Goal: Obtain resource: Download file/media

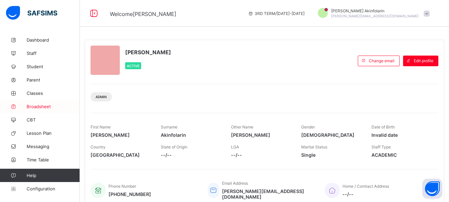
click at [41, 106] on span "Broadsheet" at bounding box center [53, 106] width 53 height 5
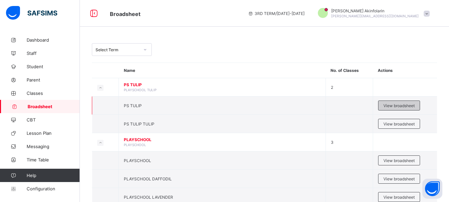
click at [400, 106] on span "View broadsheet" at bounding box center [398, 105] width 31 height 5
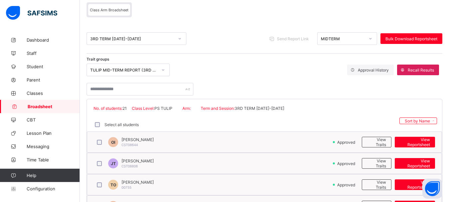
scroll to position [68, 0]
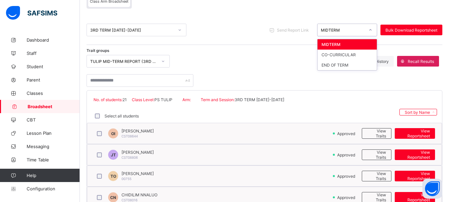
click at [334, 31] on div "MIDTERM" at bounding box center [343, 30] width 44 height 5
click at [336, 66] on div "END OF TERM" at bounding box center [346, 65] width 59 height 10
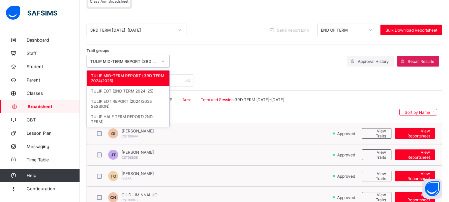
click at [139, 62] on div "TULIP MID-TERM REPORT (3RD TERM 2024/2025)" at bounding box center [123, 61] width 67 height 5
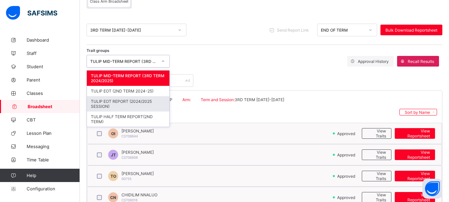
click at [133, 103] on div "TULIP EOT REPORT (2024/2025 SESSION)" at bounding box center [128, 103] width 82 height 15
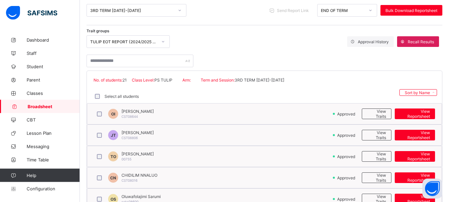
scroll to position [102, 0]
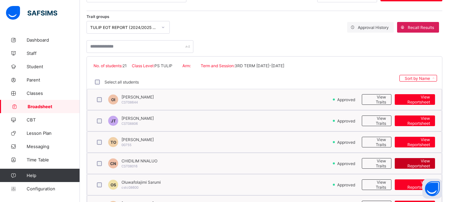
click at [426, 165] on span "View Reportsheet" at bounding box center [414, 163] width 30 height 10
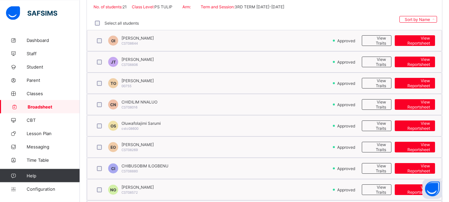
scroll to position [170, 0]
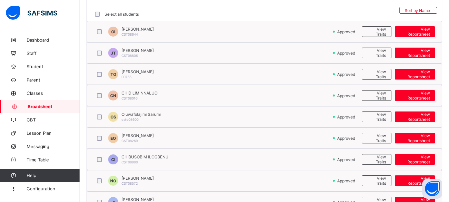
click at [38, 108] on span "Broadsheet" at bounding box center [54, 106] width 52 height 5
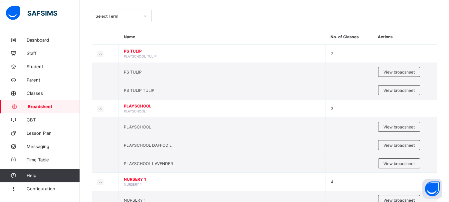
scroll to position [68, 0]
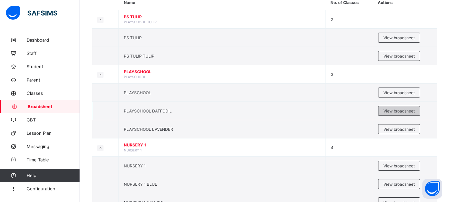
click at [397, 109] on span "View broadsheet" at bounding box center [398, 110] width 31 height 5
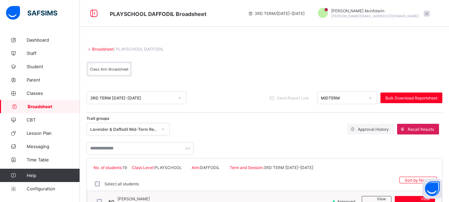
click at [335, 94] on div "MIDTERM" at bounding box center [340, 97] width 47 height 9
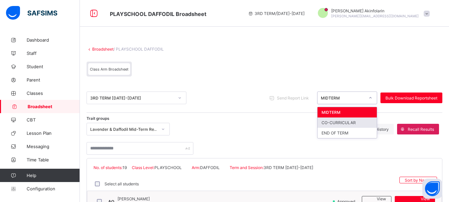
click at [340, 124] on div "CO-CURRICULAR" at bounding box center [346, 122] width 59 height 10
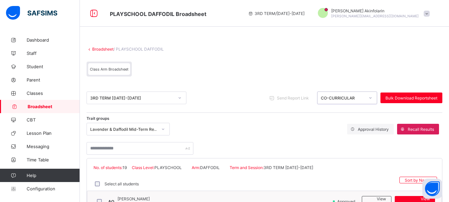
click at [144, 125] on div "Lavender & Daffodil Mid-Term Report (2025)" at bounding box center [122, 128] width 70 height 9
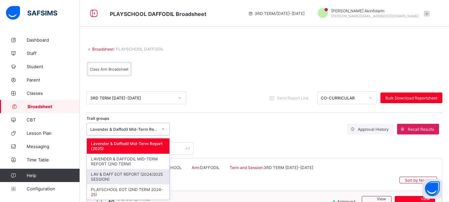
click at [142, 174] on div "LAV & DAFF EOT REPORT (2024/2025 SESSION)" at bounding box center [128, 176] width 82 height 15
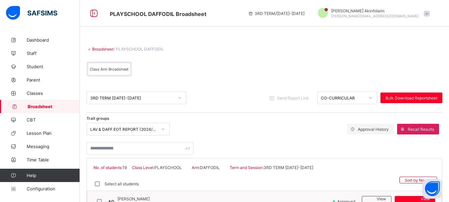
click at [346, 94] on div "CO-CURRICULAR" at bounding box center [340, 97] width 47 height 9
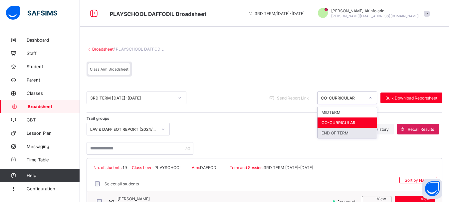
click at [343, 132] on div "END OF TERM" at bounding box center [346, 133] width 59 height 10
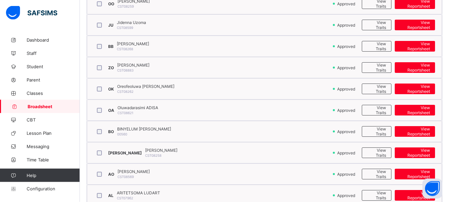
scroll to position [271, 0]
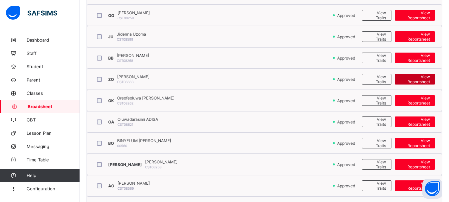
click at [430, 78] on span "View Reportsheet" at bounding box center [414, 79] width 30 height 10
click at [33, 108] on span "Broadsheet" at bounding box center [54, 106] width 52 height 5
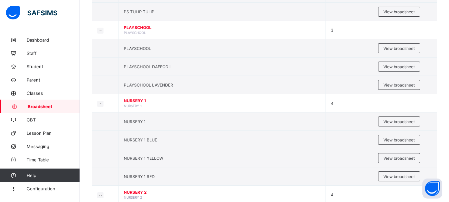
scroll to position [170, 0]
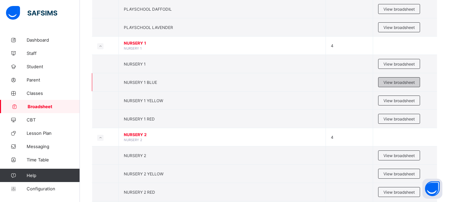
click at [389, 81] on span "View broadsheet" at bounding box center [398, 82] width 31 height 5
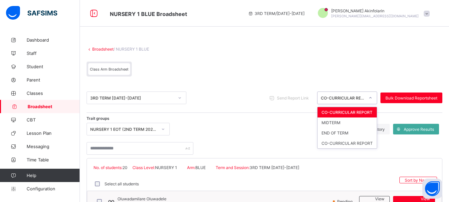
click at [330, 97] on div "CO-CURRICULAR REPORT" at bounding box center [343, 97] width 44 height 5
click at [343, 133] on div "END OF TERM" at bounding box center [346, 133] width 59 height 10
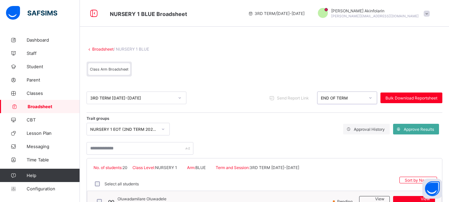
click at [136, 127] on div "NURSERY 1 EOT (2ND TERM 2024-25)" at bounding box center [123, 129] width 67 height 5
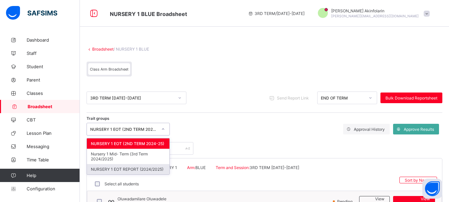
click at [153, 168] on div "NURSERY 1 EOT REPORT (2024/2025)" at bounding box center [128, 169] width 82 height 10
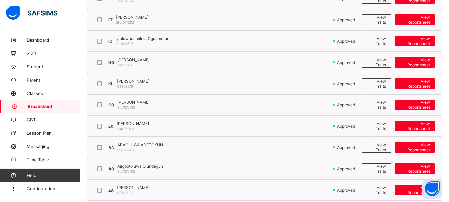
scroll to position [204, 0]
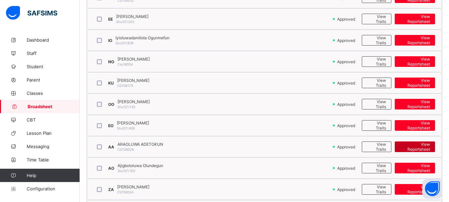
click at [411, 149] on span "View Reportsheet" at bounding box center [414, 147] width 30 height 10
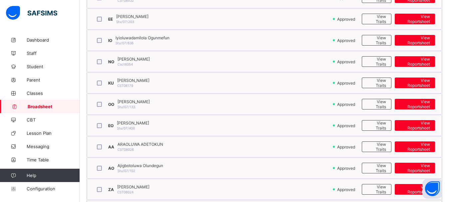
click at [37, 106] on span "Broadsheet" at bounding box center [54, 106] width 52 height 5
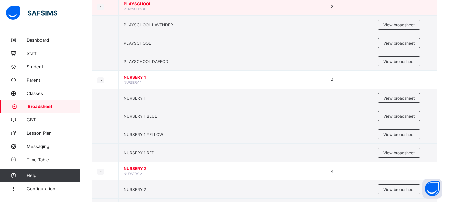
scroll to position [204, 0]
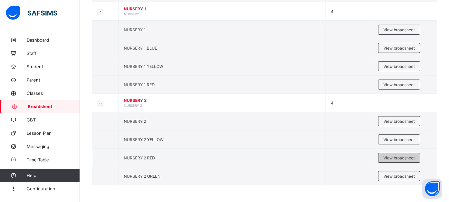
click at [388, 156] on span "View broadsheet" at bounding box center [398, 157] width 31 height 5
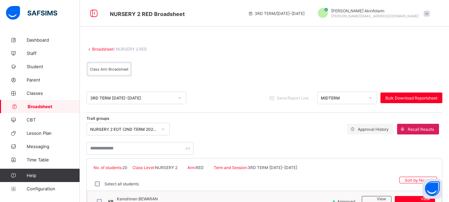
click at [328, 96] on div "MIDTERM" at bounding box center [343, 97] width 44 height 5
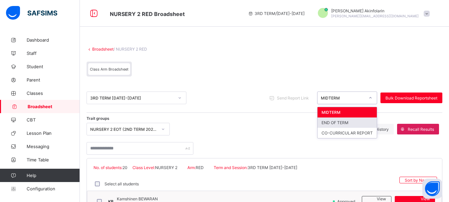
click at [334, 123] on div "END OF TERM" at bounding box center [346, 122] width 59 height 10
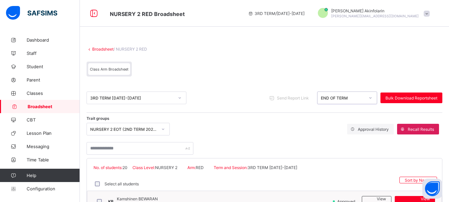
click at [119, 128] on div "NURSERY 2 EOT (2ND TERM 2024-25)" at bounding box center [123, 129] width 67 height 5
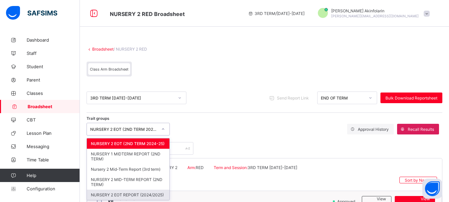
click at [147, 192] on div "NURSERY 2 EOT REPORT (2024/2025)" at bounding box center [128, 195] width 82 height 10
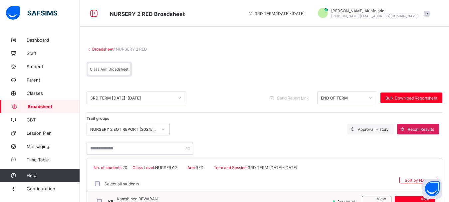
scroll to position [102, 0]
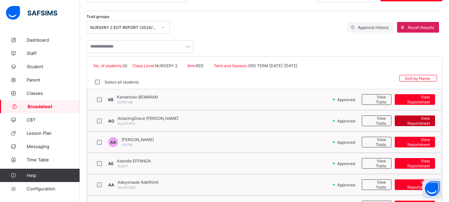
click at [417, 122] on span "View Reportsheet" at bounding box center [414, 121] width 30 height 10
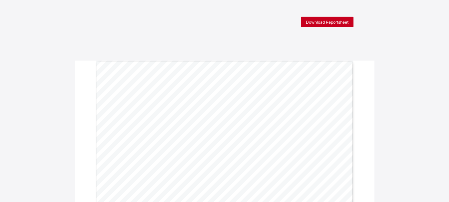
click at [310, 23] on span "Download Reportsheet" at bounding box center [327, 22] width 43 height 5
click at [330, 21] on span "Download Reportsheet" at bounding box center [327, 22] width 43 height 5
